Goal: Find contact information: Find contact information

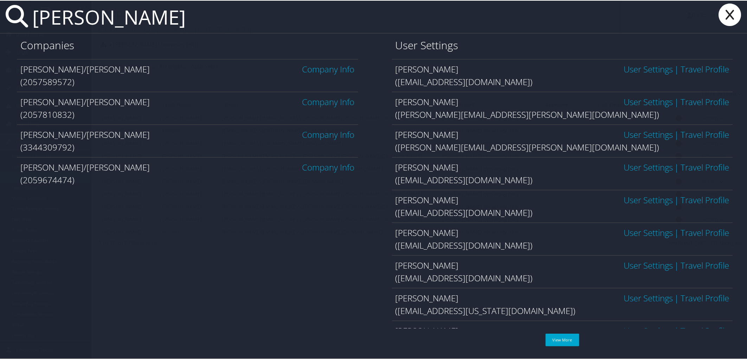
type input "jimmie lawson"
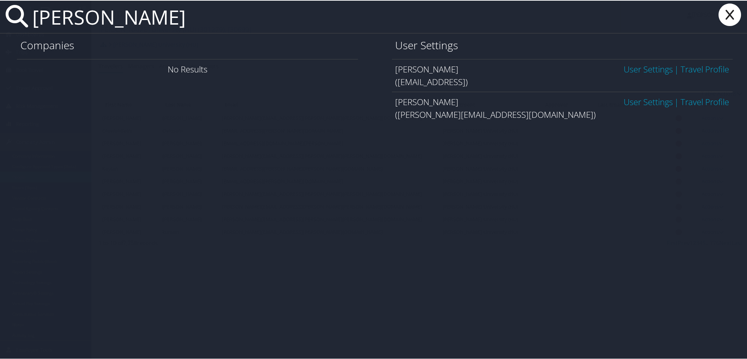
click at [638, 102] on link "User Settings" at bounding box center [648, 101] width 49 height 12
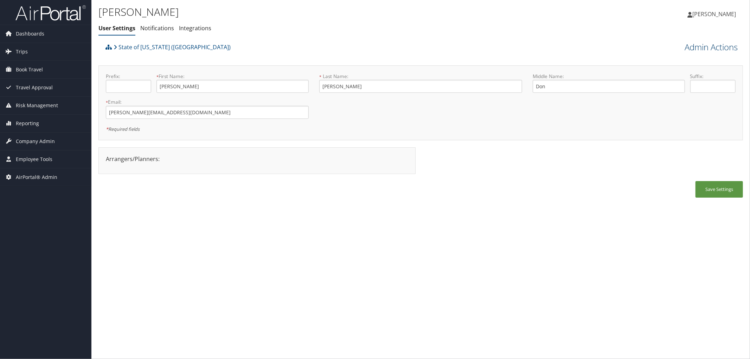
click at [693, 43] on link "Admin Actions" at bounding box center [710, 47] width 53 height 12
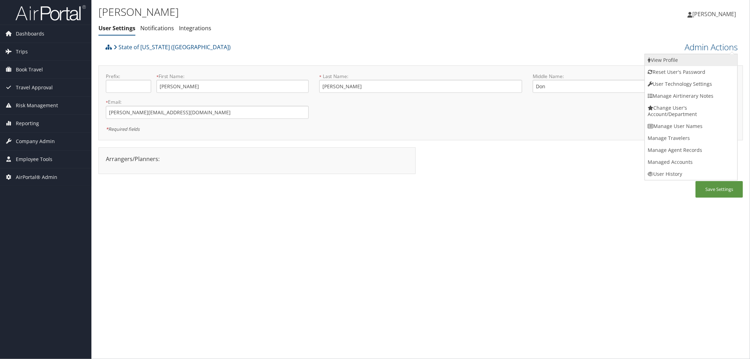
click at [676, 63] on link "View Profile" at bounding box center [691, 60] width 92 height 12
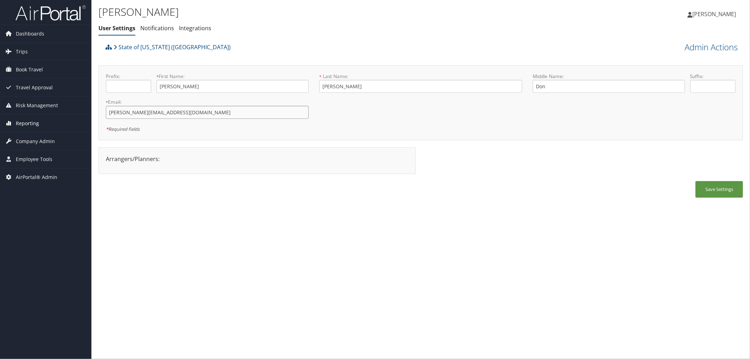
drag, startPoint x: 166, startPoint y: 115, endPoint x: 84, endPoint y: 120, distance: 82.4
click at [84, 120] on div "Dashboards AirPortal 360™ (Manager) AirPortal 360™ (Agent) My Travel Dashboard …" at bounding box center [375, 179] width 750 height 359
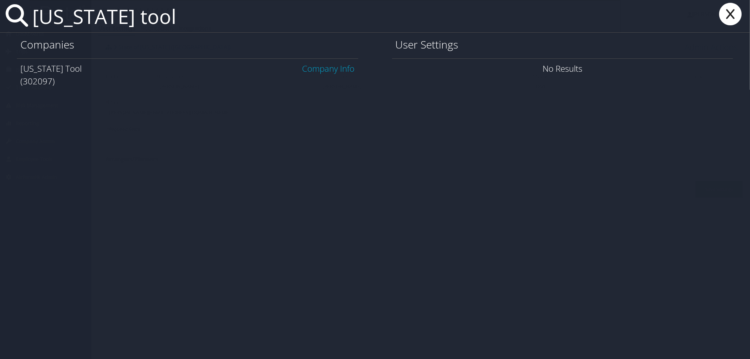
type input "oregon tool"
click at [318, 70] on link "Company Info" at bounding box center [328, 69] width 52 height 12
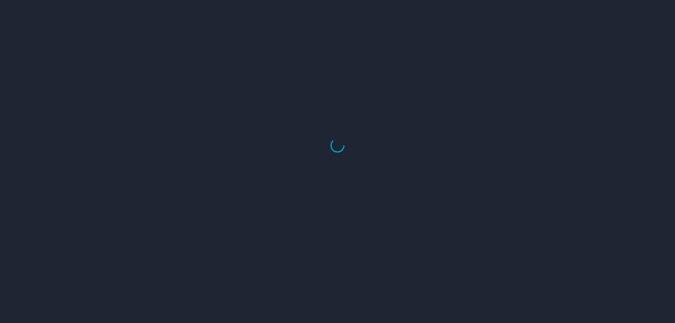
select select "US"
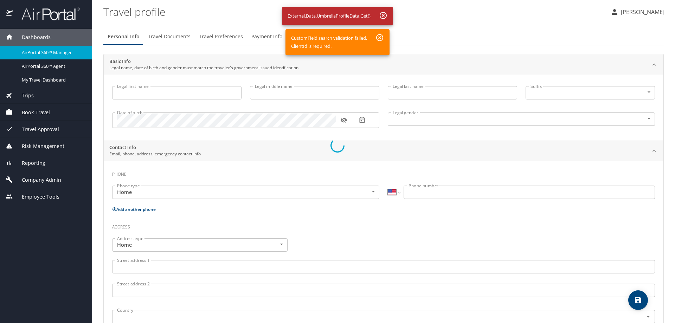
click at [383, 17] on div at bounding box center [337, 145] width 675 height 355
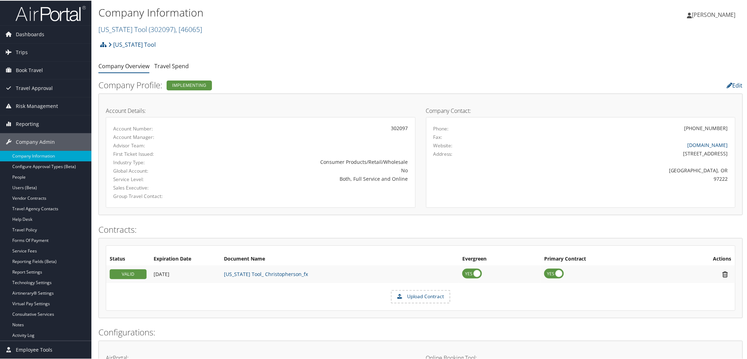
drag, startPoint x: 687, startPoint y: 144, endPoint x: 730, endPoint y: 143, distance: 43.3
click at [730, 143] on div "oregontool.com" at bounding box center [618, 144] width 229 height 7
copy link "oregontool.com"
drag, startPoint x: 666, startPoint y: 155, endPoint x: 725, endPoint y: 155, distance: 58.7
click at [725, 155] on div "[STREET_ADDRESS]" at bounding box center [619, 152] width 218 height 7
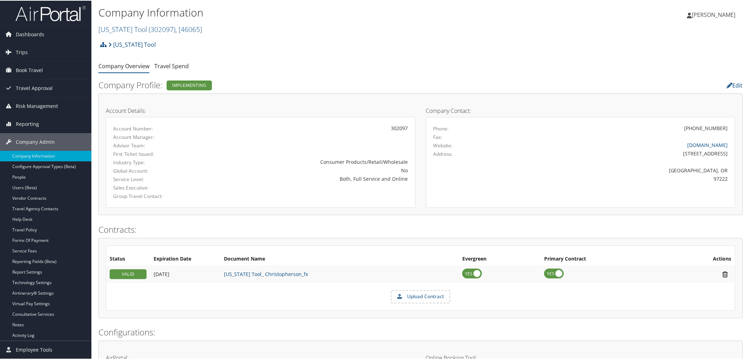
copy div "[STREET_ADDRESS]"
drag, startPoint x: 711, startPoint y: 179, endPoint x: 727, endPoint y: 177, distance: 15.6
click at [727, 177] on div "97222" at bounding box center [618, 177] width 229 height 7
copy div "97222"
click at [163, 68] on link "Travel Spend" at bounding box center [171, 66] width 34 height 8
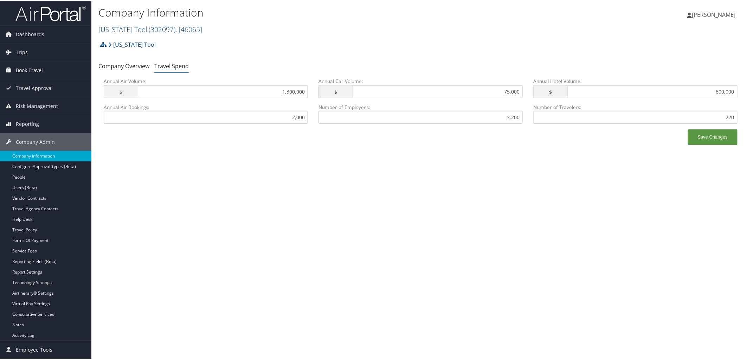
click at [118, 27] on link "Oregon Tool ( 302097 ) , [ 46065 ]" at bounding box center [150, 28] width 104 height 9
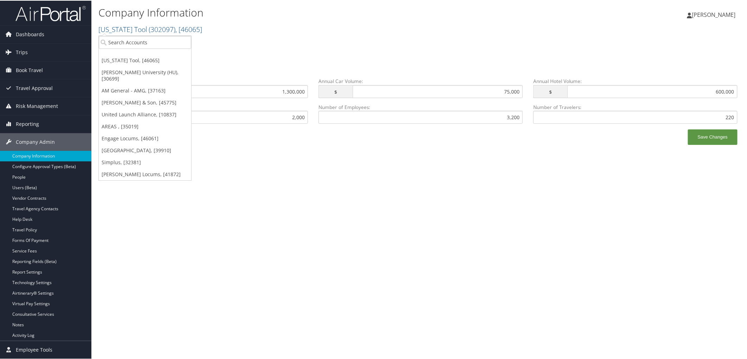
click at [233, 44] on div "Oregon Tool Account Structure Oregon Tool (302097) IMPLEMENTING Create Child × …" at bounding box center [420, 46] width 644 height 19
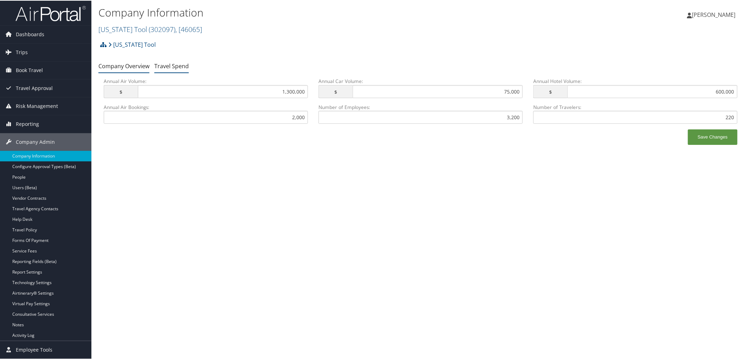
click at [108, 65] on link "Company Overview" at bounding box center [123, 66] width 51 height 8
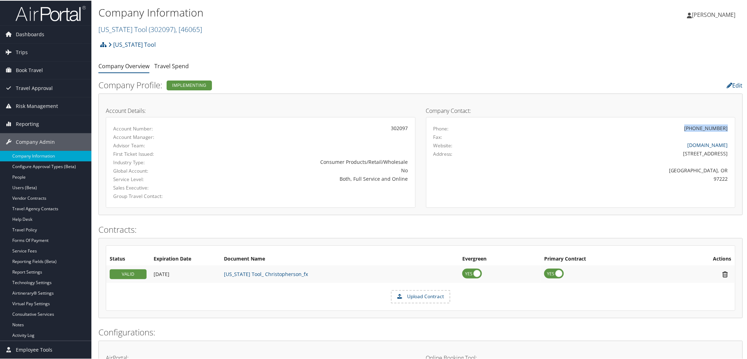
drag, startPoint x: 691, startPoint y: 129, endPoint x: 724, endPoint y: 127, distance: 32.8
click at [724, 127] on div "[PHONE_NUMBER]" at bounding box center [706, 127] width 44 height 7
copy div "[PHONE_NUMBER]"
